Goal: Information Seeking & Learning: Find specific page/section

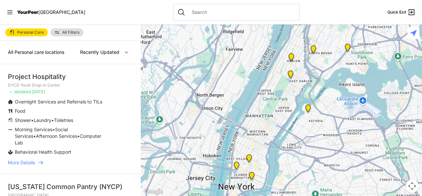
scroll to position [11, 0]
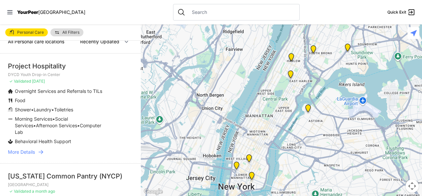
click at [26, 153] on span "More Details" at bounding box center [21, 151] width 27 height 7
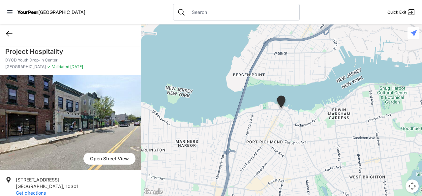
click at [12, 34] on icon at bounding box center [9, 34] width 8 height 8
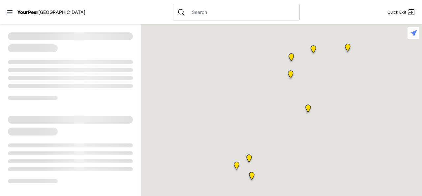
select select "recentlyUpdated"
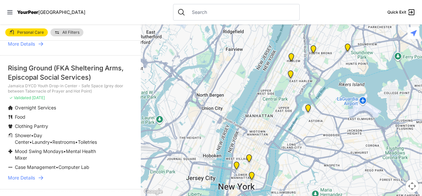
scroll to position [217, 0]
click at [310, 110] on img at bounding box center [308, 109] width 8 height 11
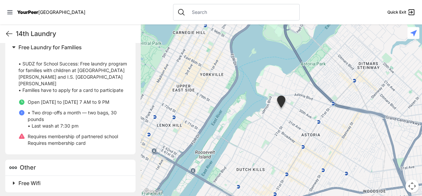
scroll to position [218, 0]
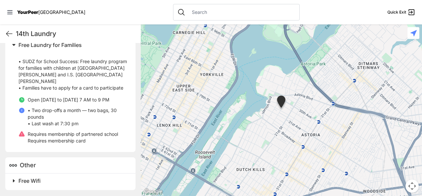
click at [18, 181] on span "Free Wifi" at bounding box center [29, 180] width 22 height 7
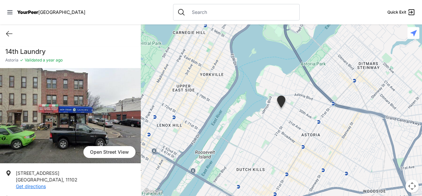
select select "recentlyUpdated"
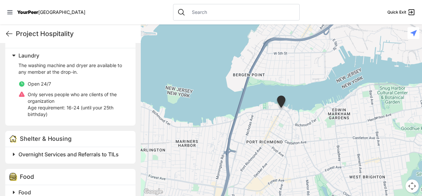
scroll to position [370, 0]
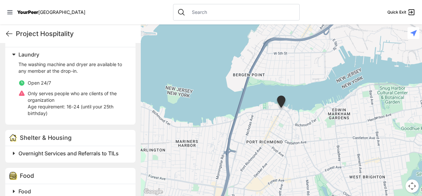
select select "recentlyUpdated"
